Goal: Task Accomplishment & Management: Complete application form

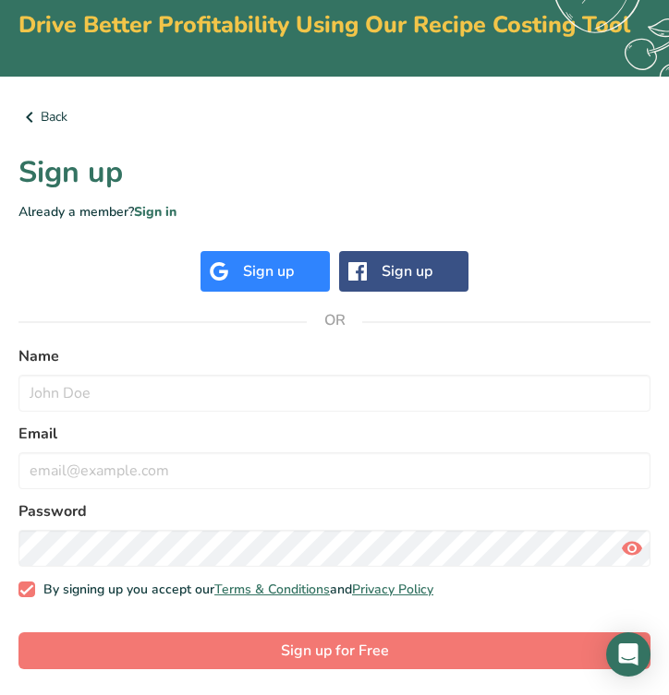
scroll to position [110, 0]
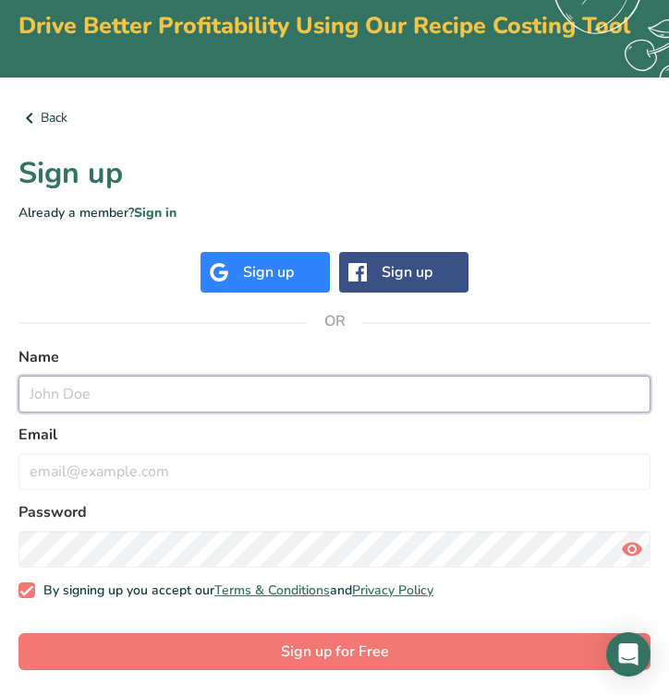
click at [247, 377] on input "text" at bounding box center [334, 394] width 632 height 37
type input "[PERSON_NAME]"
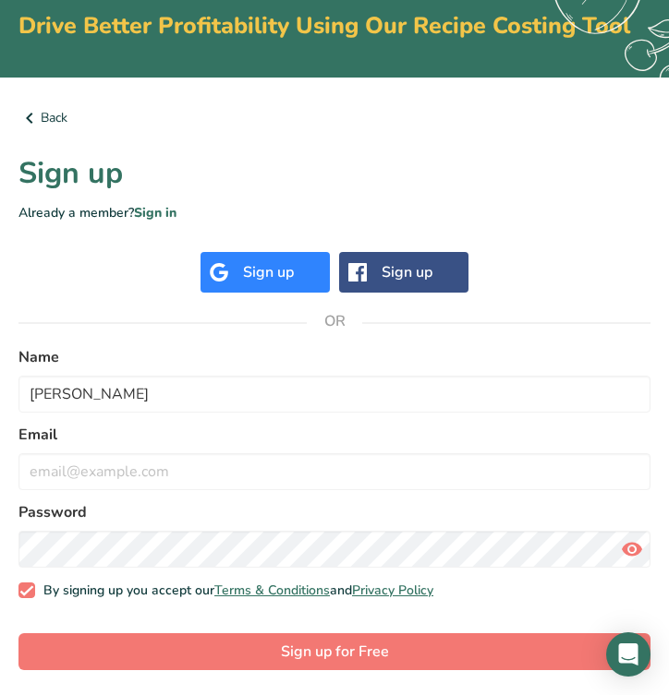
click at [232, 504] on label "Password" at bounding box center [334, 512] width 632 height 22
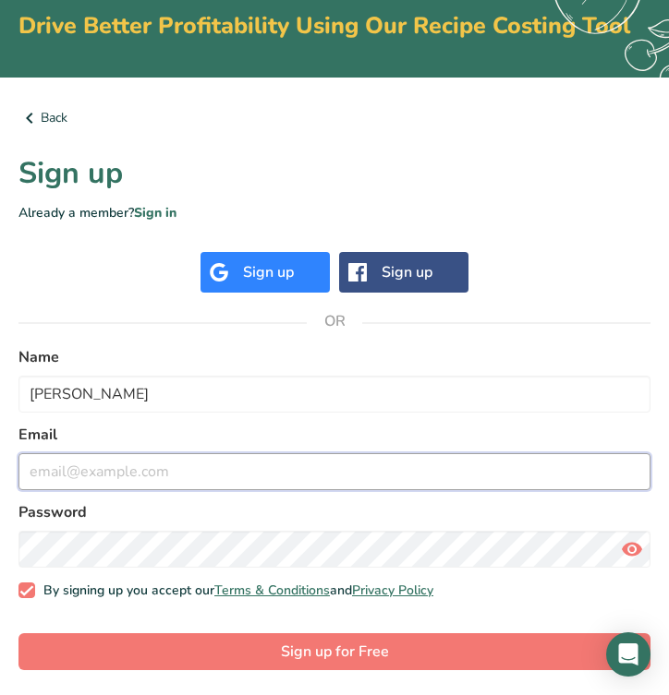
click at [244, 454] on input "email" at bounding box center [334, 471] width 632 height 37
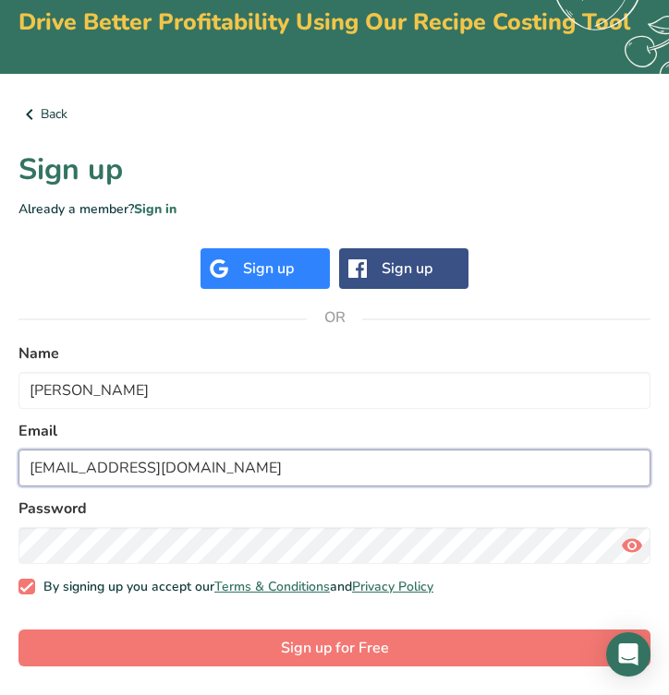
type input "[EMAIL_ADDRESS][DOMAIN_NAME]"
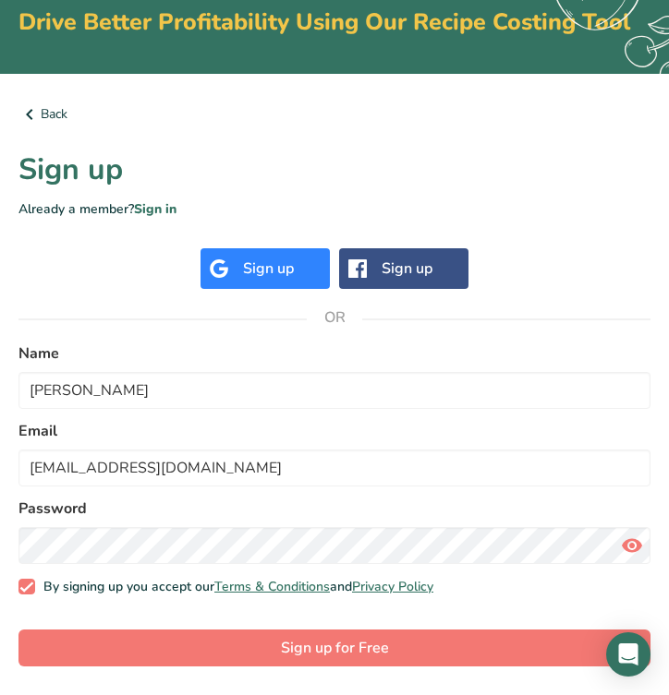
click at [211, 668] on div "Back Sign up Already a member? Sign in Sign up Sign up OR Name [PERSON_NAME] Em…" at bounding box center [334, 385] width 691 height 623
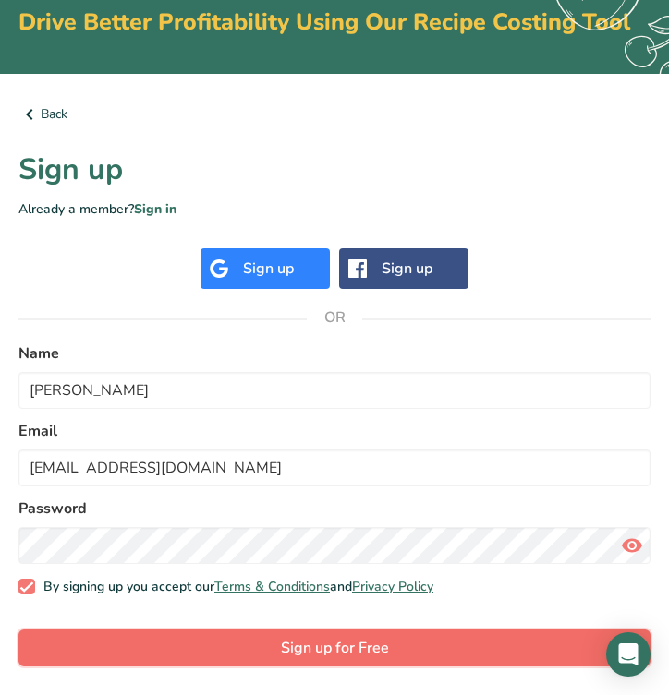
click at [223, 653] on button "Sign up for Free" at bounding box center [334, 648] width 632 height 37
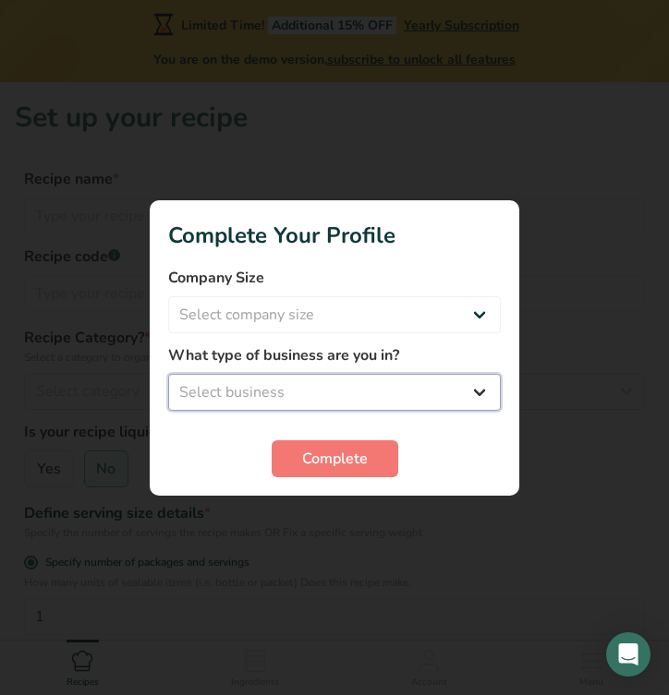
click at [329, 397] on select "Select business Packaged Food Manufacturer Restaurant & Cafe Bakery Meal Plans …" at bounding box center [334, 392] width 332 height 37
select select "2"
click at [168, 374] on select "Select business Packaged Food Manufacturer Restaurant & Cafe Bakery Meal Plans …" at bounding box center [334, 392] width 332 height 37
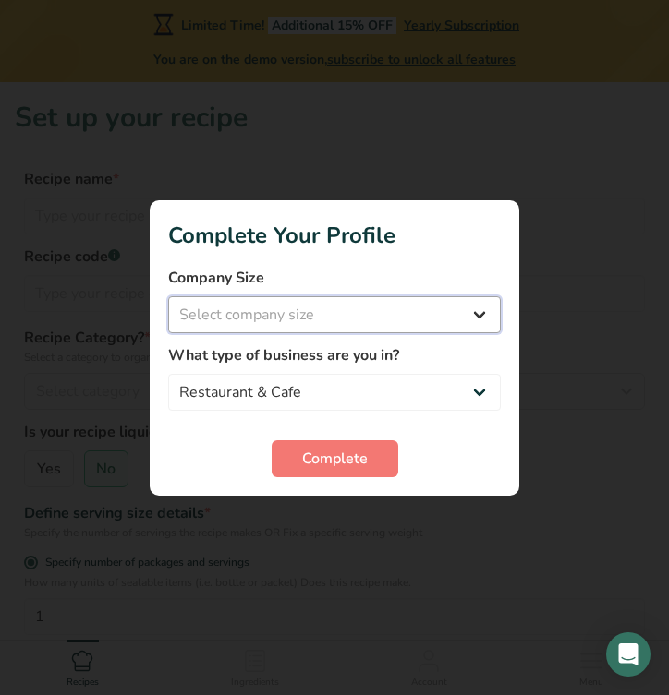
click at [382, 321] on select "Select company size Fewer than 10 Employees 10 to 50 Employees 51 to 500 Employ…" at bounding box center [334, 314] width 332 height 37
click at [168, 296] on select "Select company size Fewer than 10 Employees 10 to 50 Employees 51 to 500 Employ…" at bounding box center [334, 314] width 332 height 37
click at [356, 321] on select "Fewer than 10 Employees 10 to 50 Employees 51 to 500 Employees Over 500 Employe…" at bounding box center [334, 314] width 332 height 37
select select "1"
click at [168, 296] on select "Fewer than 10 Employees 10 to 50 Employees 51 to 500 Employees Over 500 Employe…" at bounding box center [334, 314] width 332 height 37
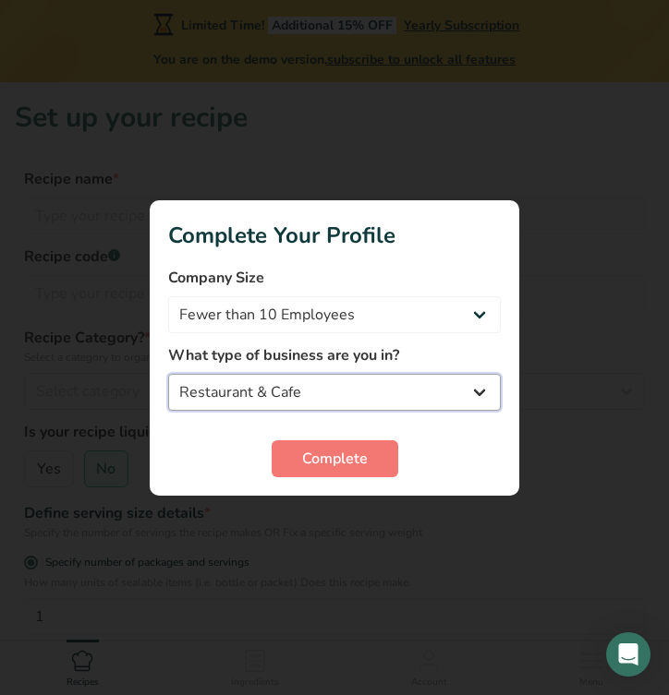
click at [366, 396] on select "Packaged Food Manufacturer Restaurant & Cafe Bakery Meal Plans & Catering Compa…" at bounding box center [334, 392] width 332 height 37
select select "5"
click at [168, 374] on select "Packaged Food Manufacturer Restaurant & Cafe Bakery Meal Plans & Catering Compa…" at bounding box center [334, 392] width 332 height 37
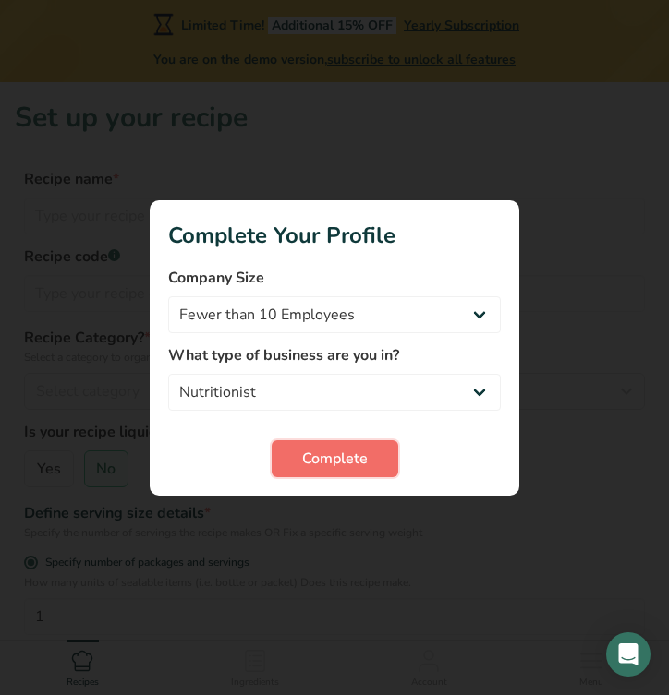
click at [318, 459] on span "Complete" at bounding box center [335, 459] width 66 height 22
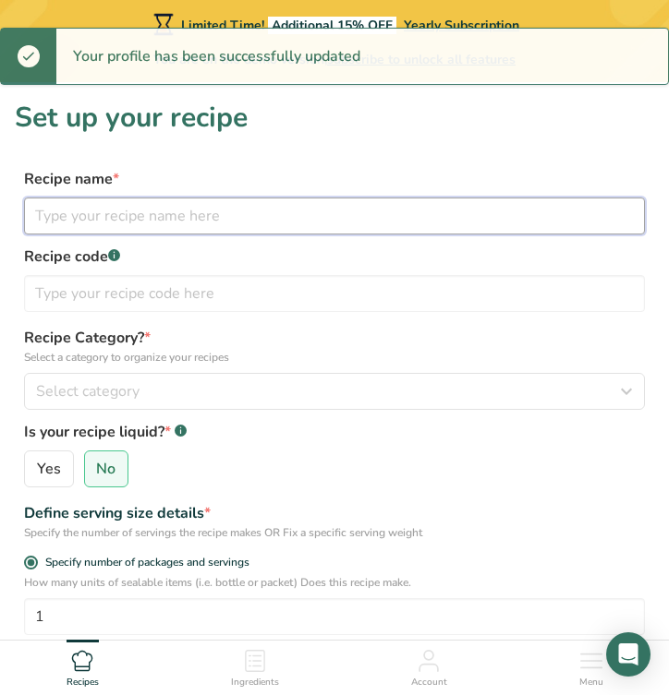
click at [237, 220] on input "text" at bounding box center [334, 216] width 621 height 37
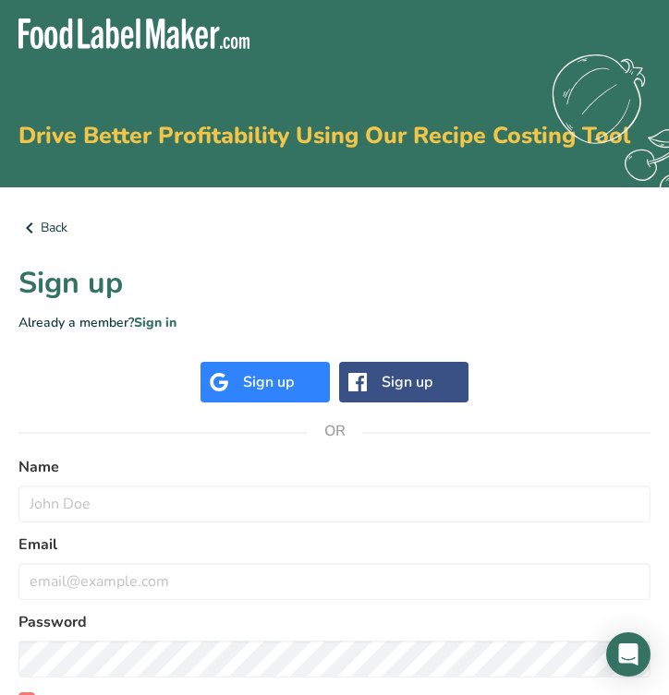
scroll to position [114, 0]
